Goal: Navigation & Orientation: Understand site structure

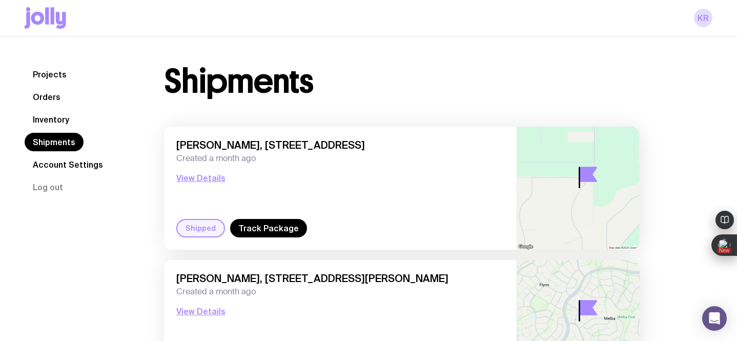
click at [53, 99] on link "Orders" at bounding box center [47, 97] width 44 height 18
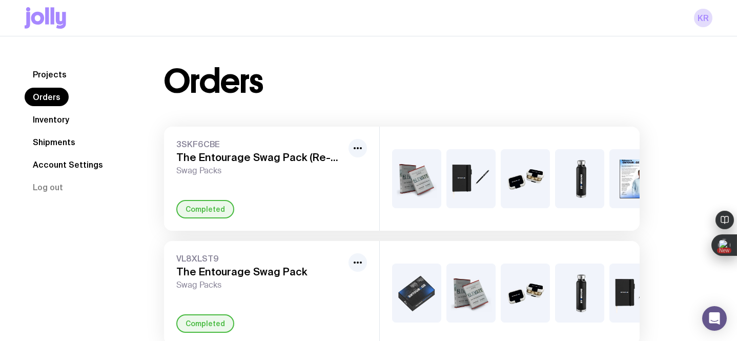
scroll to position [36, 0]
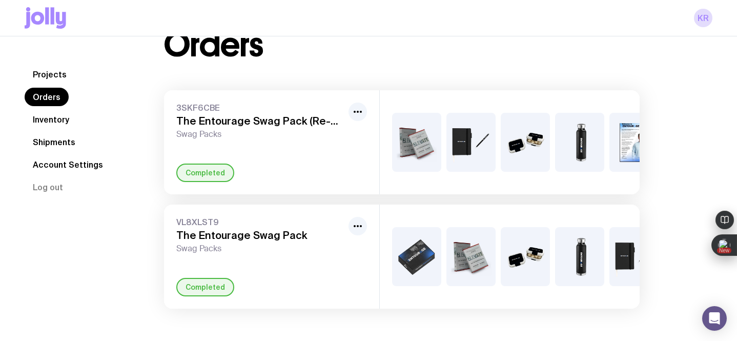
click at [61, 121] on link "Inventory" at bounding box center [51, 119] width 53 height 18
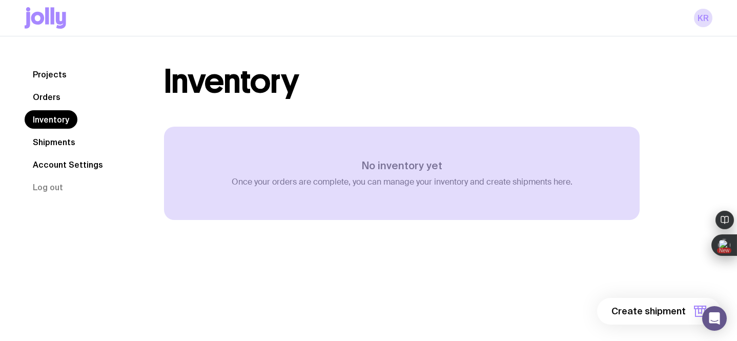
click at [53, 76] on link "Projects" at bounding box center [50, 74] width 50 height 18
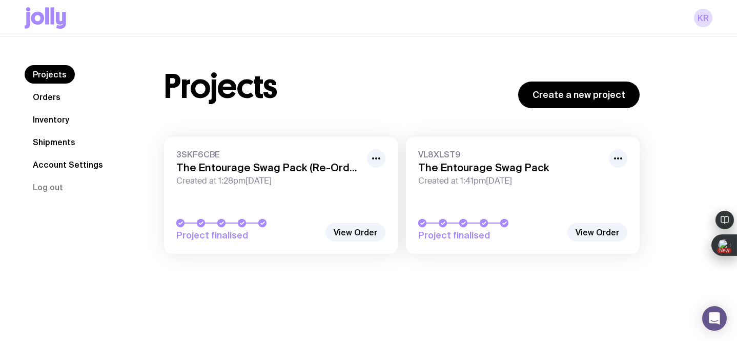
click at [55, 99] on link "Orders" at bounding box center [47, 97] width 44 height 18
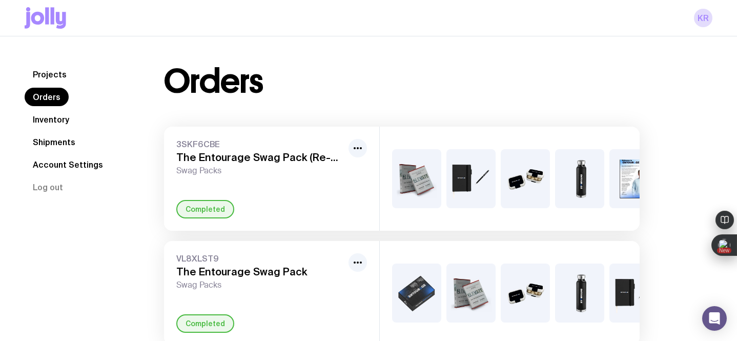
scroll to position [36, 0]
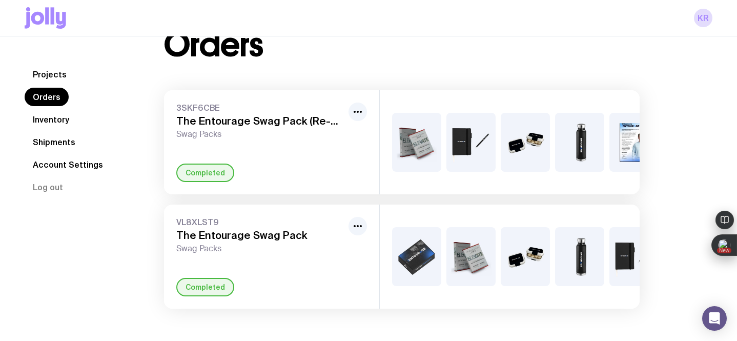
click at [62, 120] on link "Inventory" at bounding box center [51, 119] width 53 height 18
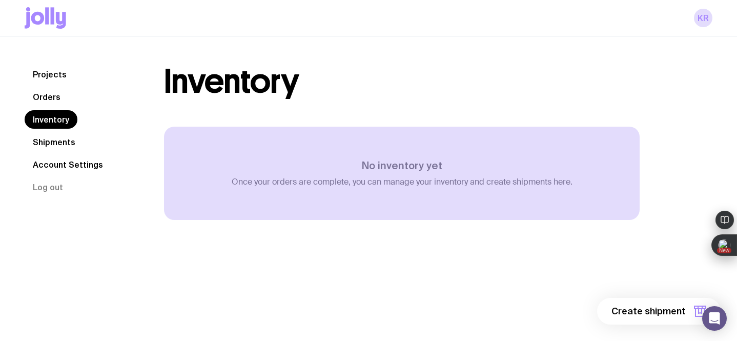
scroll to position [36, 0]
